Goal: Task Accomplishment & Management: Manage account settings

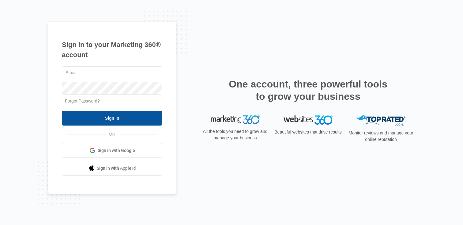
type input "[PERSON_NAME][EMAIL_ADDRESS][PERSON_NAME][DOMAIN_NAME]"
click at [107, 113] on input "Sign In" at bounding box center [112, 118] width 101 height 15
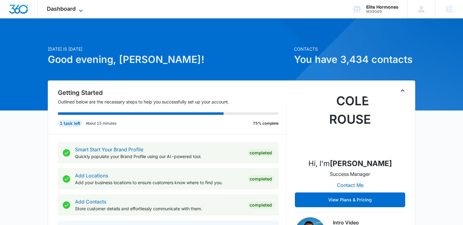
click at [73, 9] on span "Dashboard" at bounding box center [61, 9] width 29 height 6
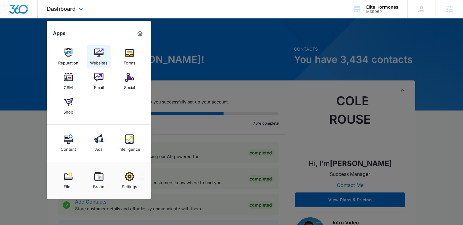
click at [100, 57] on img at bounding box center [98, 52] width 9 height 9
